Goal: Complete application form: Complete application form

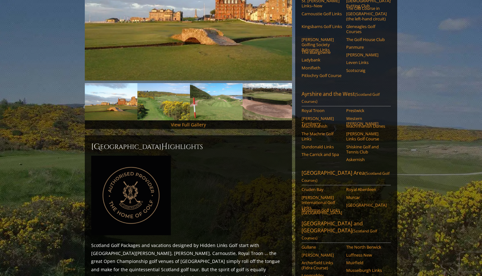
scroll to position [145, 0]
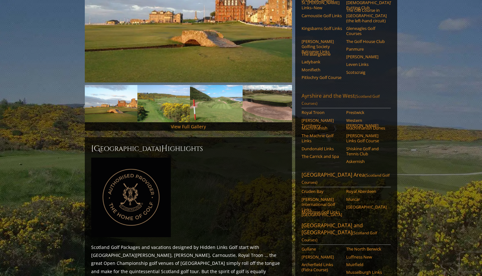
click at [323, 92] on link "Ayrshire and the West (Scotland Golf Courses)" at bounding box center [345, 100] width 89 height 16
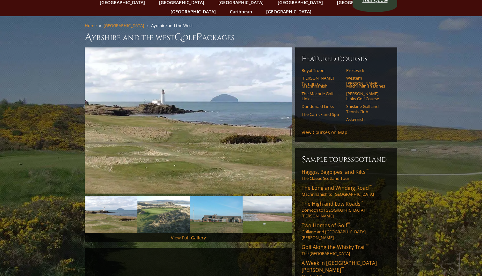
scroll to position [34, 0]
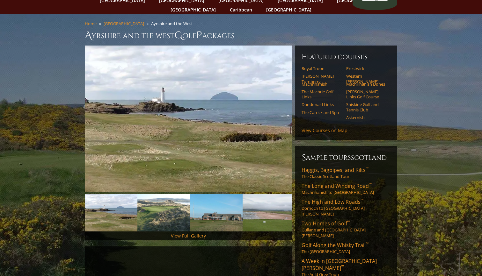
click at [319, 127] on link "View Courses on Map" at bounding box center [324, 130] width 46 height 6
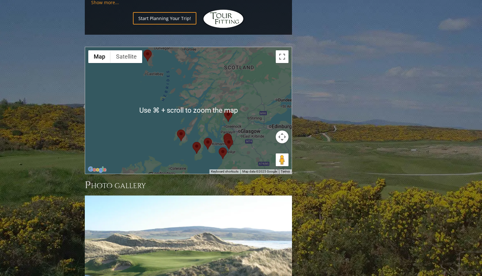
scroll to position [607, 0]
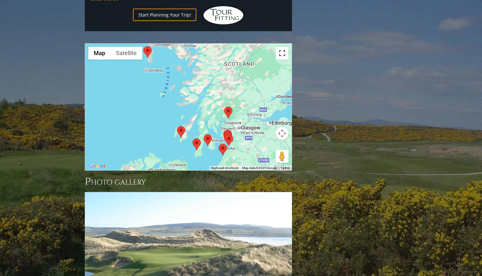
click at [283, 47] on button "Toggle fullscreen view" at bounding box center [282, 53] width 13 height 13
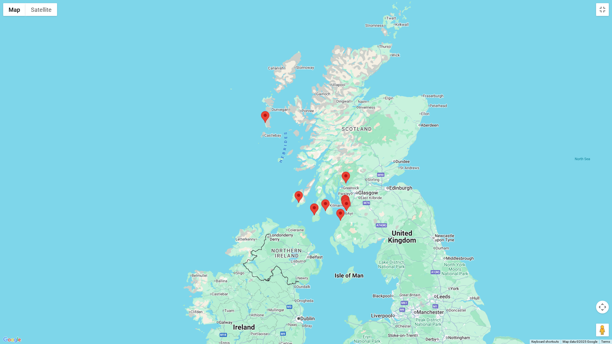
click at [321, 199] on area at bounding box center [321, 199] width 0 height 0
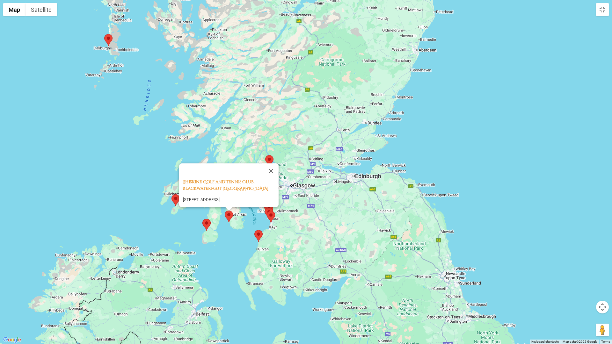
click at [254, 230] on area at bounding box center [254, 230] width 0 height 0
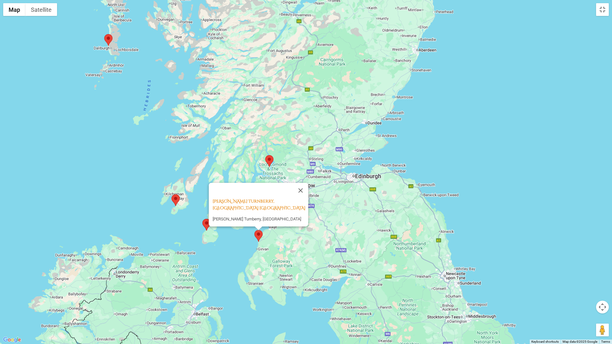
click at [171, 194] on area at bounding box center [171, 194] width 0 height 0
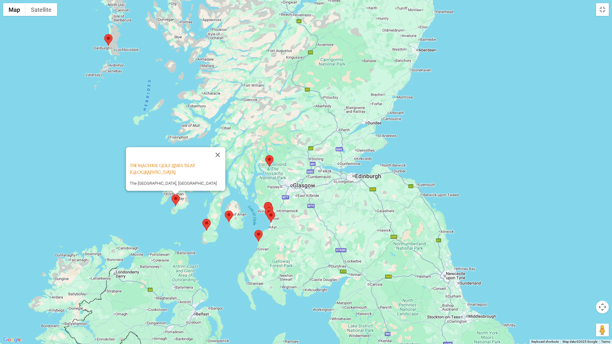
click at [267, 211] on area at bounding box center [267, 211] width 0 height 0
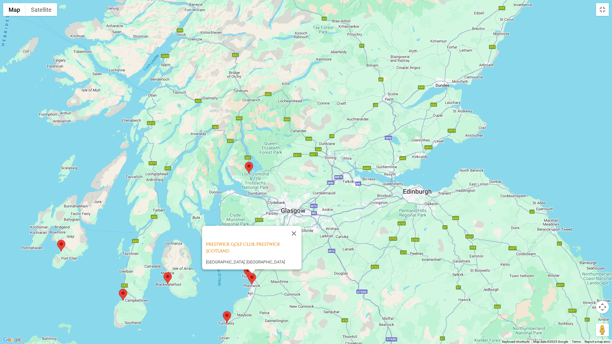
drag, startPoint x: 343, startPoint y: 150, endPoint x: 540, endPoint y: 141, distance: 197.1
click at [481, 141] on div "Prestwick Golf Club, Prestwick Scotland Prestwick Golf Club, Links Road, Prestw…" at bounding box center [306, 172] width 612 height 344
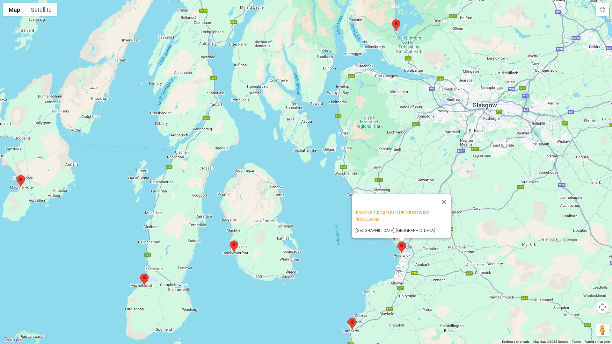
drag, startPoint x: 167, startPoint y: 272, endPoint x: 153, endPoint y: 134, distance: 138.7
click at [153, 133] on div "Prestwick Golf Club, Prestwick Scotland Prestwick Golf Club, Links Road, Prestw…" at bounding box center [306, 172] width 612 height 344
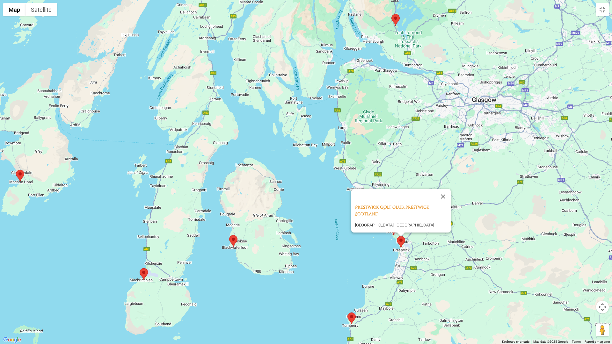
click at [140, 268] on area at bounding box center [140, 268] width 0 height 0
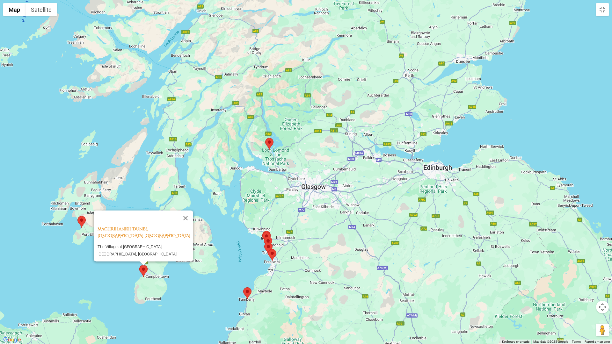
click at [262, 232] on area at bounding box center [262, 232] width 0 height 0
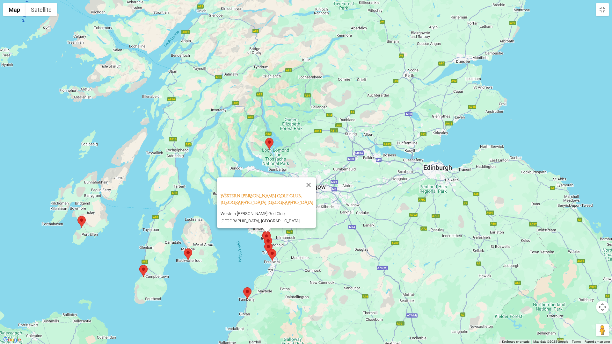
click at [264, 237] on area at bounding box center [264, 237] width 0 height 0
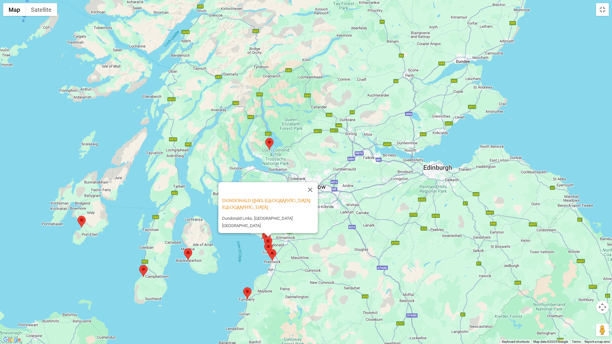
click at [264, 242] on area at bounding box center [264, 242] width 0 height 0
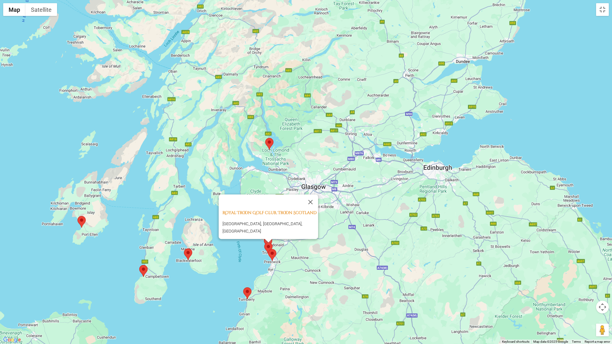
click at [268, 249] on area at bounding box center [268, 249] width 0 height 0
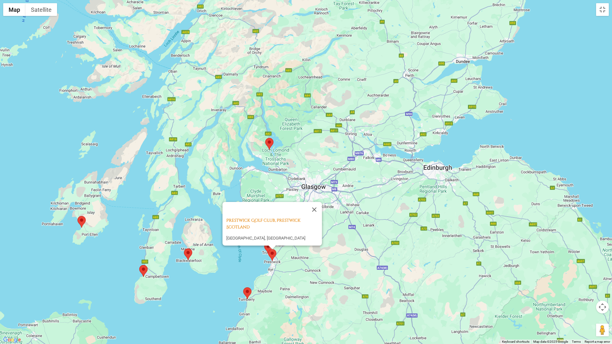
click at [243, 276] on area at bounding box center [243, 287] width 0 height 0
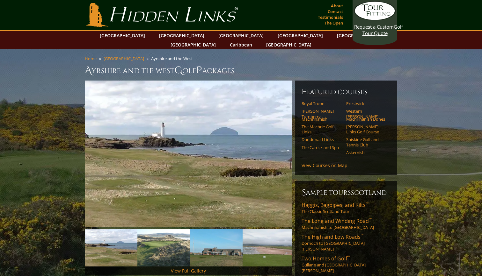
scroll to position [0, 0]
click at [171, 35] on link "[GEOGRAPHIC_DATA]" at bounding box center [182, 35] width 52 height 9
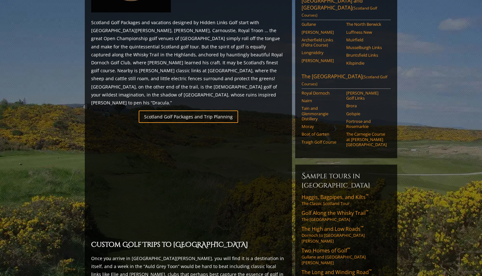
scroll to position [371, 0]
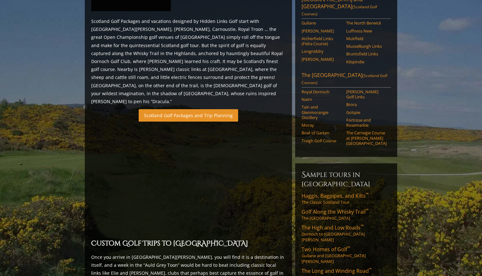
click at [198, 109] on link "Scotland Golf Packages and Trip Planning" at bounding box center [188, 115] width 99 height 12
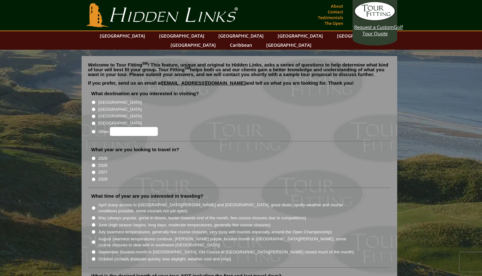
click at [92, 107] on input "[GEOGRAPHIC_DATA]" at bounding box center [93, 109] width 4 height 4
radio input "true"
click at [93, 163] on input "2026" at bounding box center [93, 165] width 4 height 4
radio input "true"
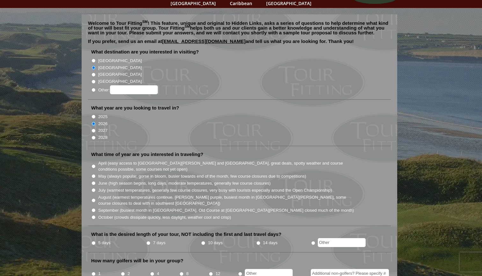
scroll to position [46, 0]
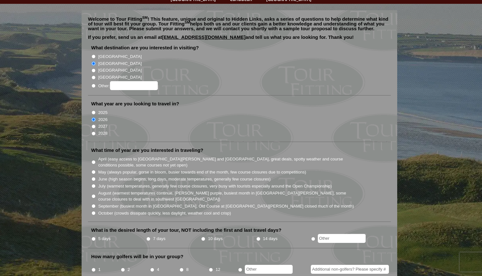
click at [93, 177] on input "June (high season begins, long days, moderate temperatures, generally few cours…" at bounding box center [93, 179] width 4 height 4
radio input "true"
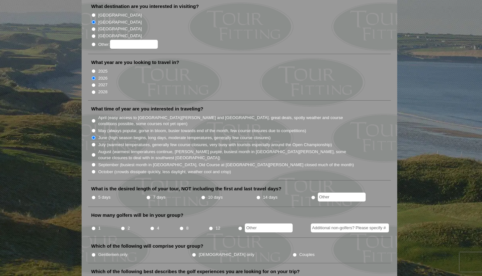
scroll to position [90, 0]
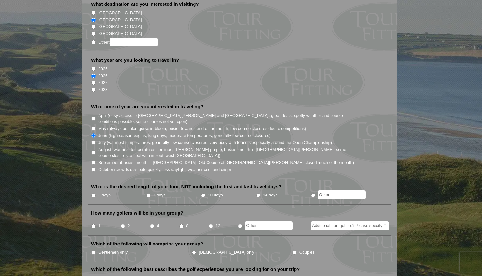
click at [149, 193] on input "7 days" at bounding box center [148, 195] width 4 height 4
radio input "true"
click at [211, 224] on input "12" at bounding box center [211, 226] width 4 height 4
radio input "true"
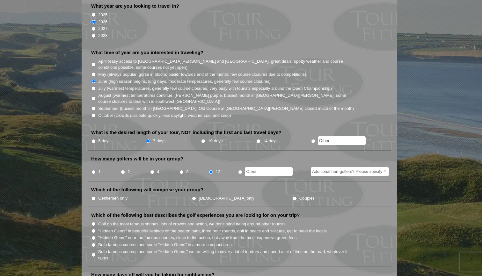
scroll to position [150, 0]
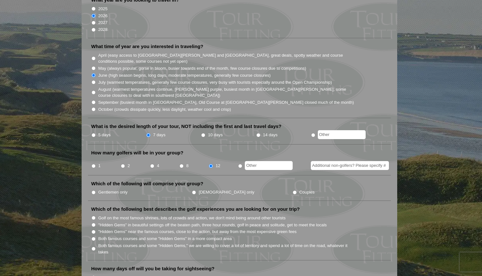
click at [93, 191] on input "Gentlemen only" at bounding box center [93, 193] width 4 height 4
radio input "true"
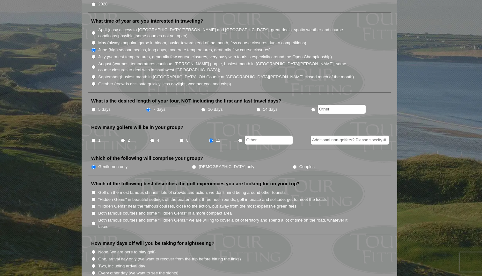
scroll to position [178, 0]
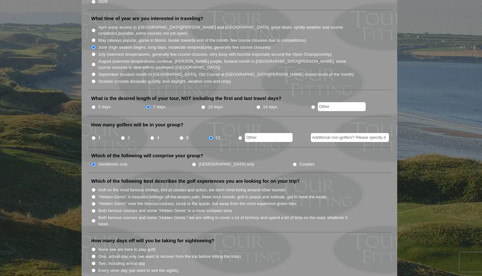
click at [93, 188] on input "Golf on the most famous shrines, lots of crowds and action, we don't mind being…" at bounding box center [93, 190] width 4 height 4
radio input "true"
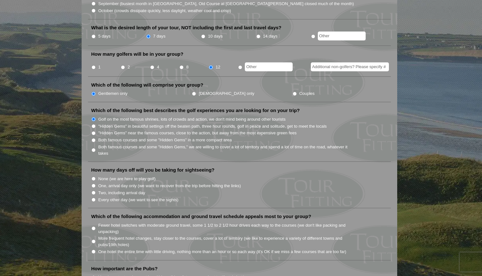
scroll to position [250, 0]
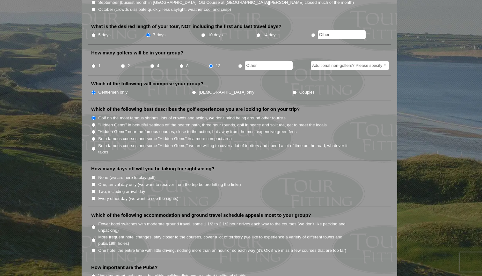
click at [93, 190] on input "Two, including arrival day" at bounding box center [93, 192] width 4 height 4
radio input "true"
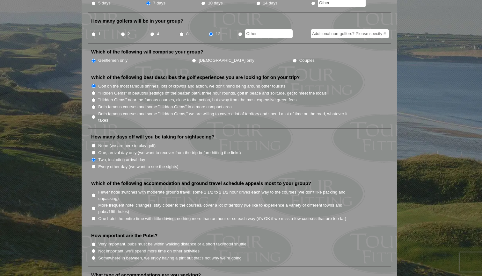
scroll to position [282, 0]
click at [93, 193] on input "Fewer hotel switches with moderate ground travel, some 1 1/2 to 2 1/2 hour driv…" at bounding box center [93, 195] width 4 height 4
radio input "true"
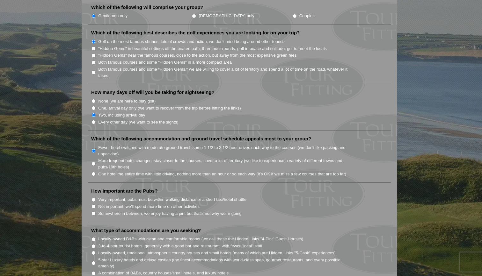
scroll to position [330, 0]
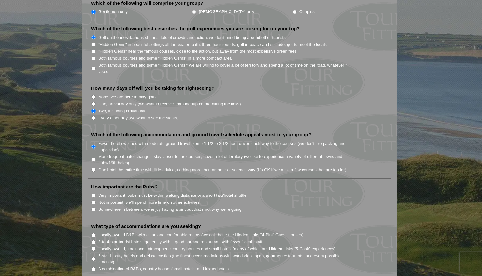
click at [93, 200] on input "Not important, we'll spend more time on other activities" at bounding box center [93, 202] width 4 height 4
radio input "true"
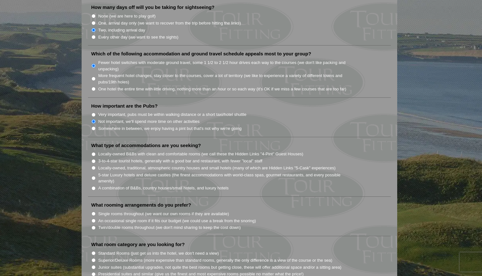
scroll to position [413, 0]
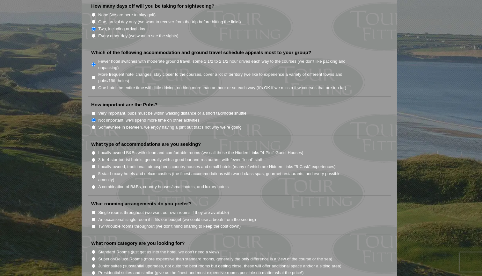
click at [95, 211] on input "Single rooms throughout (we want our own rooms if they are available)" at bounding box center [93, 213] width 4 height 4
radio input "true"
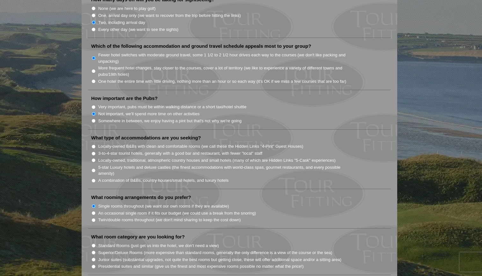
click at [94, 152] on input "3-to-4-star tourist hotels, generally with a good bar and restaurant, with fewe…" at bounding box center [93, 154] width 4 height 4
radio input "true"
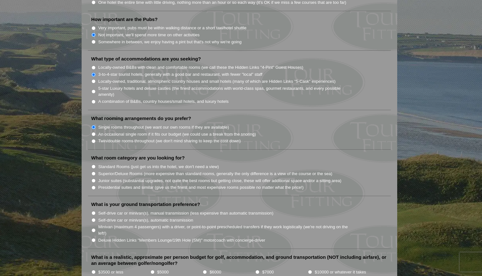
scroll to position [503, 0]
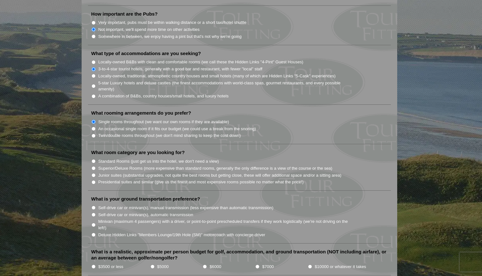
click at [93, 233] on input "Deluxe Hidden Links "Members Lounge/19th Hole (SM)" motorcoach with concierge-d…" at bounding box center [93, 235] width 4 height 4
radio input "true"
click at [258, 265] on input "$7000" at bounding box center [257, 267] width 4 height 4
radio input "true"
click at [94, 166] on input "Superior/Deluxe Rooms (more expensive than standard rooms, generally the only d…" at bounding box center [93, 168] width 4 height 4
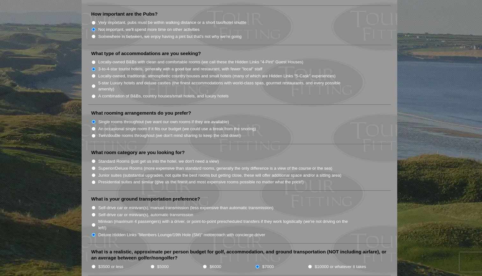
radio input "true"
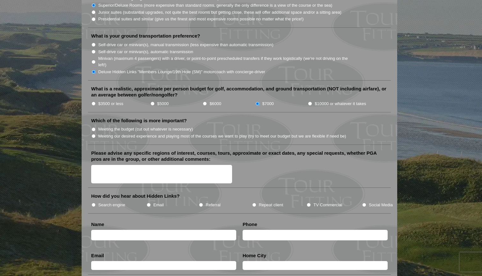
scroll to position [669, 0]
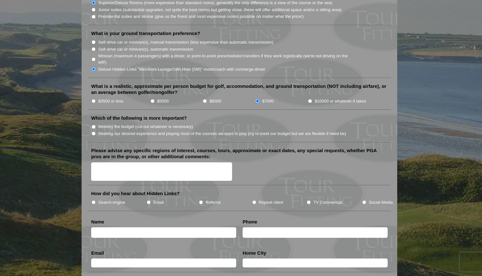
click at [94, 132] on input "Meeting our desired experience and playing most of the courses we want to play …" at bounding box center [93, 134] width 4 height 4
radio input "true"
click at [254, 200] on input "Repeat client" at bounding box center [254, 202] width 4 height 4
radio input "true"
click at [169, 227] on input "text" at bounding box center [163, 232] width 145 height 11
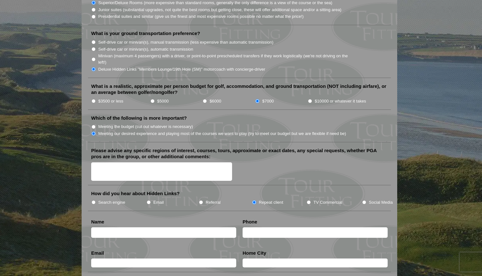
type input "[PERSON_NAME]"
type input "9804748583"
type input "[EMAIL_ADDRESS][DOMAIN_NAME]"
type input "[GEOGRAPHIC_DATA]"
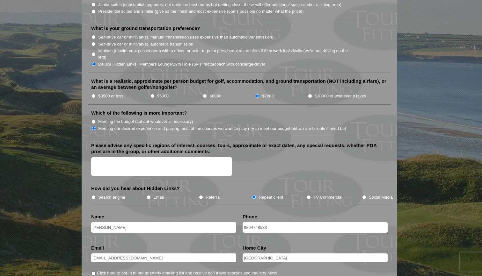
scroll to position [672, 0]
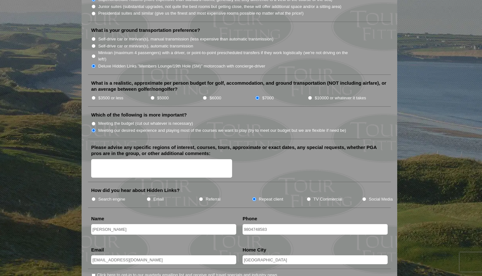
click at [112, 159] on textarea "Please advise any specific regions of interest, courses, tours, approximate or …" at bounding box center [161, 168] width 141 height 19
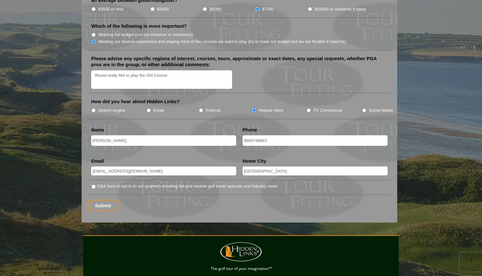
scroll to position [848, 0]
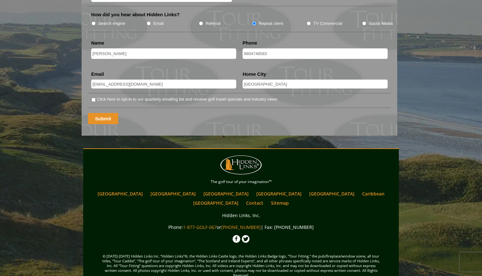
type textarea "Would really like to play the Old Course"
click at [105, 113] on input "Submit" at bounding box center [103, 118] width 30 height 11
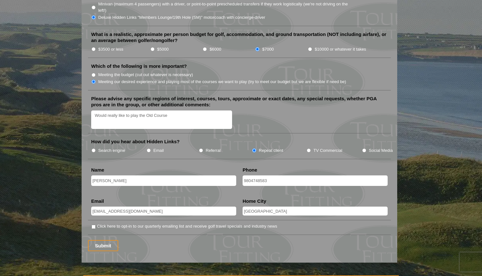
scroll to position [733, 0]
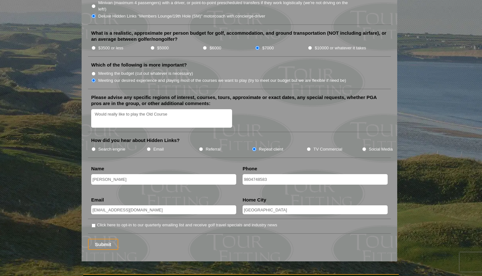
click at [175, 109] on textarea "Would really like to play the Old Course" at bounding box center [161, 118] width 141 height 19
type textarea "Would really like to play the Old Course"
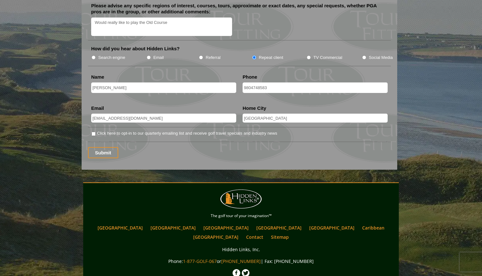
scroll to position [827, 0]
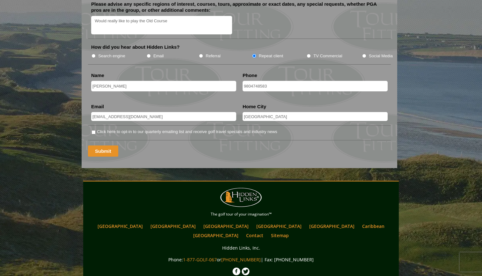
click at [101, 146] on input "Submit" at bounding box center [103, 151] width 30 height 11
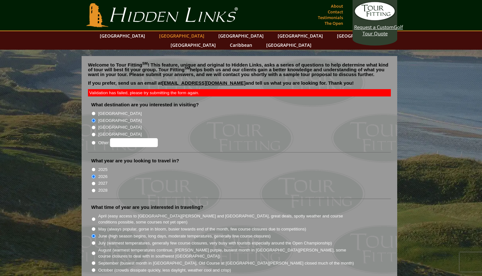
click at [171, 37] on link "[GEOGRAPHIC_DATA]" at bounding box center [182, 35] width 52 height 9
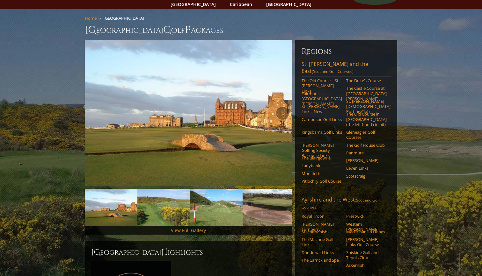
scroll to position [28, 0]
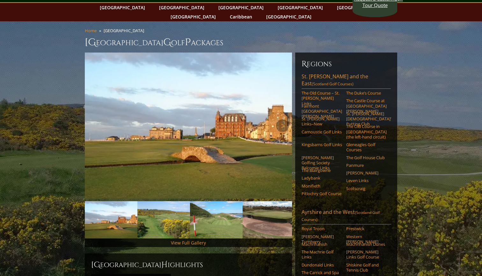
click at [210, 73] on img at bounding box center [188, 126] width 207 height 146
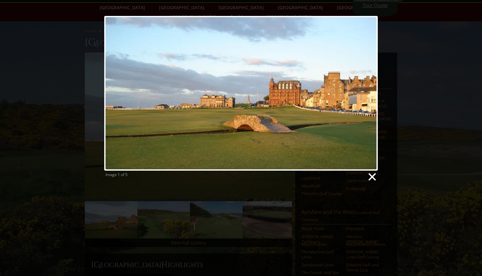
click at [372, 177] on link at bounding box center [372, 177] width 10 height 10
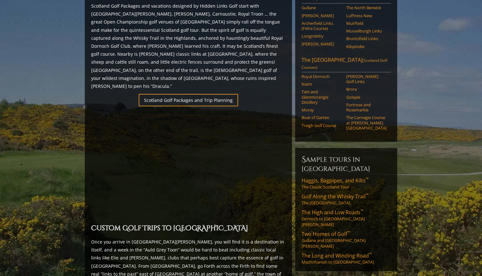
scroll to position [389, 0]
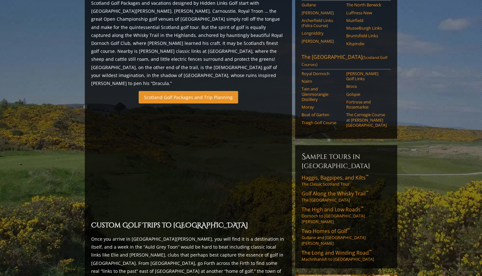
click at [183, 91] on link "Scotland Golf Packages and Trip Planning" at bounding box center [188, 97] width 99 height 12
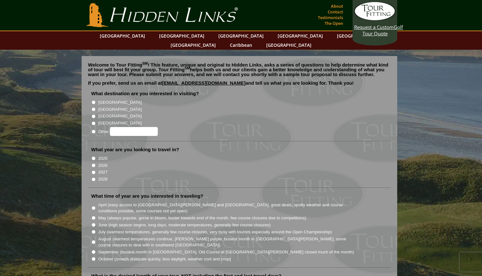
click at [93, 107] on input "[GEOGRAPHIC_DATA]" at bounding box center [93, 109] width 4 height 4
radio input "true"
click at [94, 163] on input "2026" at bounding box center [93, 165] width 4 height 4
radio input "true"
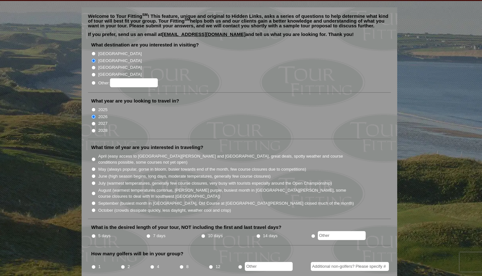
scroll to position [49, 0]
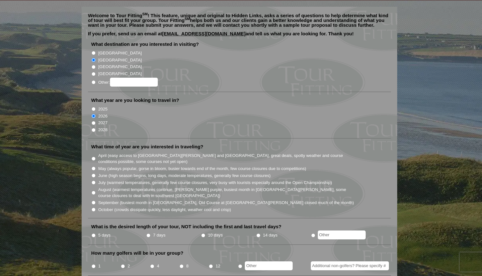
click at [94, 174] on input "June (high season begins, long days, moderate temperatures, generally few cours…" at bounding box center [93, 176] width 4 height 4
radio input "true"
click at [147, 234] on input "7 days" at bounding box center [148, 236] width 4 height 4
radio input "true"
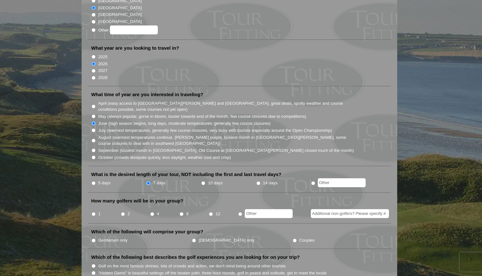
scroll to position [107, 0]
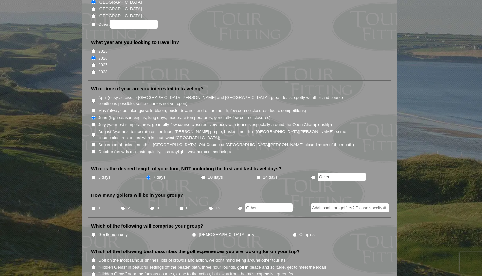
click at [212, 206] on input "12" at bounding box center [211, 208] width 4 height 4
radio input "true"
click at [95, 233] on input "Gentlemen only" at bounding box center [93, 235] width 4 height 4
radio input "true"
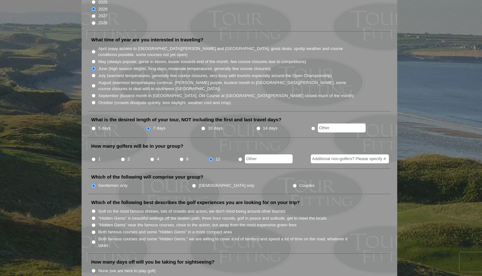
scroll to position [163, 0]
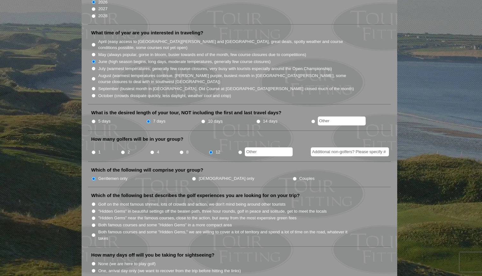
click at [96, 201] on li "Golf on the most famous shrines, lots of crowds and action, we don't mind being…" at bounding box center [241, 204] width 301 height 7
click at [93, 202] on input "Golf on the most famous shrines, lots of crowds and action, we don't mind being…" at bounding box center [93, 204] width 4 height 4
radio input "true"
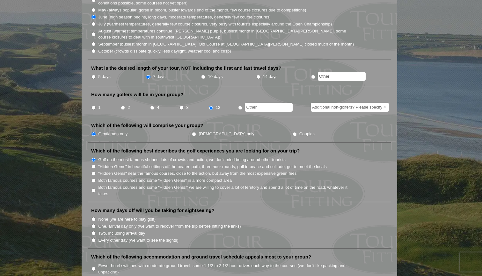
scroll to position [208, 0]
click at [94, 224] on input "One, arrival day only (we want to recover from the trip before hitting the link…" at bounding box center [93, 226] width 4 height 4
radio input "true"
click at [94, 224] on input "One, arrival day only (we want to recover from the trip before hitting the link…" at bounding box center [93, 226] width 4 height 4
click at [93, 229] on li "Two, including arrival day" at bounding box center [241, 232] width 301 height 7
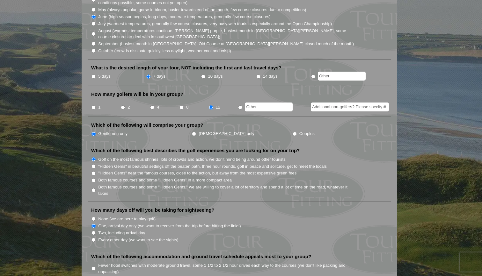
click at [94, 231] on input "Two, including arrival day" at bounding box center [93, 233] width 4 height 4
radio input "true"
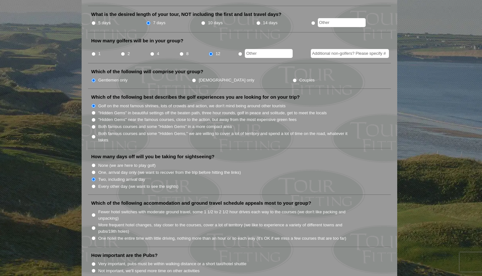
scroll to position [264, 0]
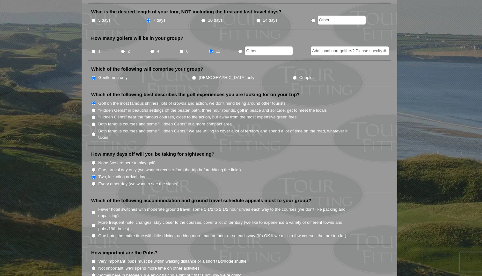
click at [93, 211] on input "Fewer hotel switches with moderate ground travel, some 1 1/2 to 2 1/2 hour driv…" at bounding box center [93, 213] width 4 height 4
radio input "true"
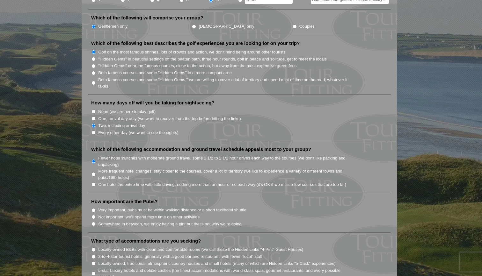
scroll to position [317, 0]
click at [96, 212] on li "Not important, we'll spend more time on other activities" at bounding box center [241, 215] width 301 height 7
click at [93, 214] on input "Not important, we'll spend more time on other activities" at bounding box center [93, 216] width 4 height 4
radio input "true"
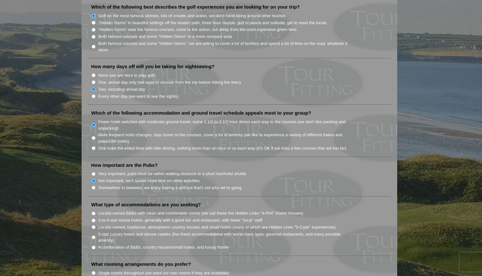
scroll to position [356, 0]
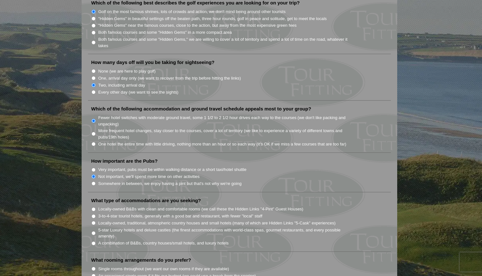
click at [93, 214] on input "3-to-4-star tourist hotels, generally with a good bar and restaurant, with fewe…" at bounding box center [93, 216] width 4 height 4
radio input "true"
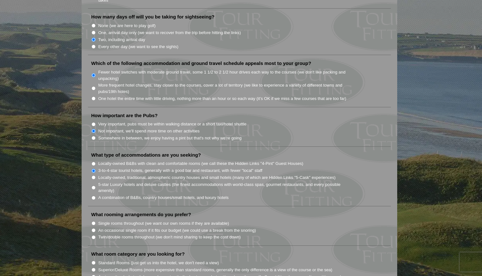
scroll to position [402, 0]
click at [93, 221] on input "Single rooms throughout (we want our own rooms if they are available)" at bounding box center [93, 223] width 4 height 4
radio input "true"
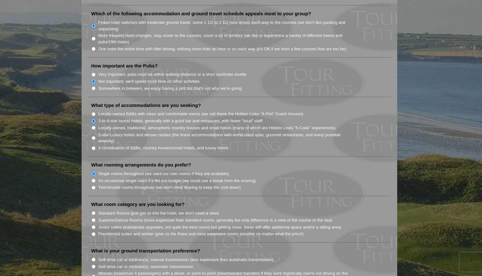
scroll to position [452, 0]
click at [93, 211] on input "Standard Rooms (just get us into the hotel, we don't need a view)" at bounding box center [93, 213] width 4 height 4
radio input "true"
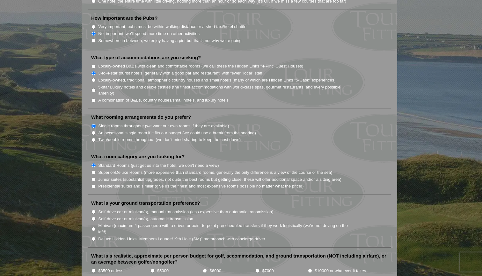
scroll to position [500, 0]
click at [94, 236] on input "Deluxe Hidden Links "Members Lounge/19th Hole (SM)" motorcoach with concierge-d…" at bounding box center [93, 238] width 4 height 4
radio input "true"
click at [256, 268] on input "$7000" at bounding box center [257, 270] width 4 height 4
radio input "true"
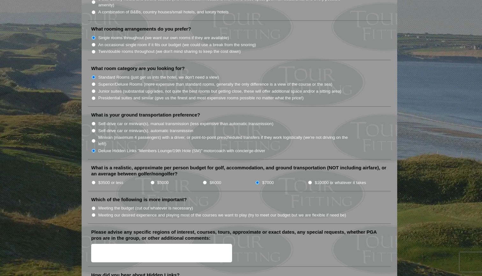
scroll to position [588, 0]
click at [93, 212] on input "Meeting our desired experience and playing most of the courses we want to play …" at bounding box center [93, 214] width 4 height 4
radio input "true"
click at [112, 243] on textarea "Please advise any specific regions of interest, courses, tours, approximate or …" at bounding box center [161, 252] width 141 height 19
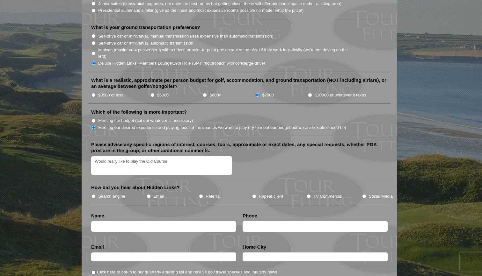
scroll to position [678, 0]
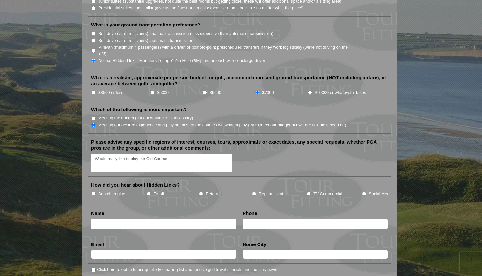
type textarea "Would really like to play the Old Course"
click at [254, 192] on input "Repeat client" at bounding box center [254, 194] width 4 height 4
radio input "true"
click at [192, 219] on input "text" at bounding box center [163, 224] width 145 height 11
type input "[PERSON_NAME]"
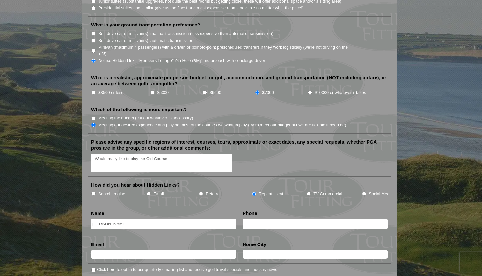
type input "9804748583"
type input "[EMAIL_ADDRESS][DOMAIN_NAME]"
type input "[GEOGRAPHIC_DATA]"
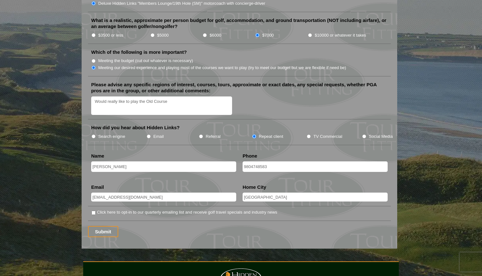
scroll to position [736, 0]
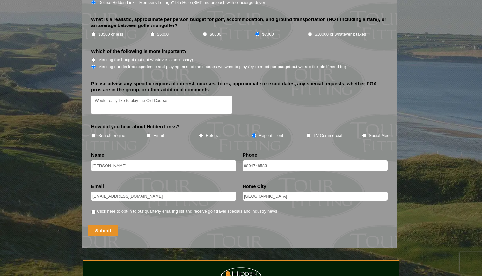
click at [99, 225] on input "Submit" at bounding box center [103, 230] width 30 height 11
